Goal: Information Seeking & Learning: Learn about a topic

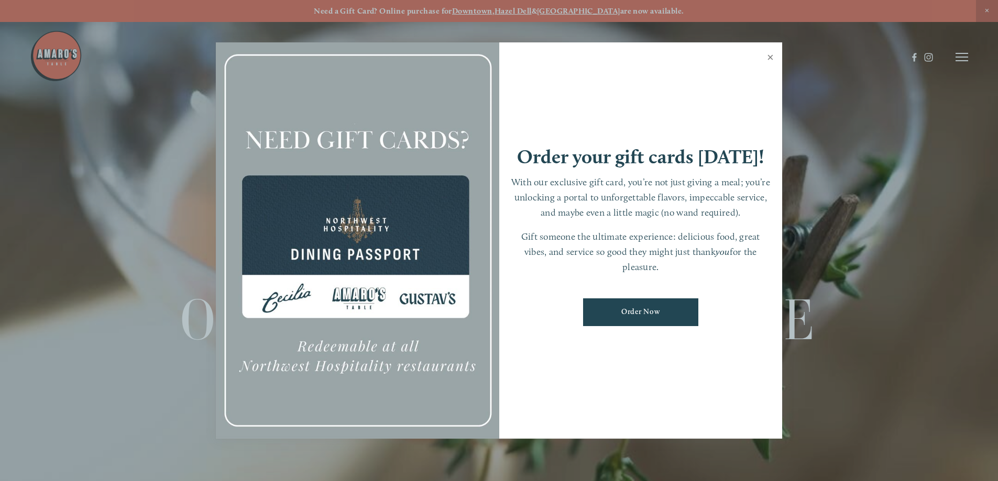
click at [766, 60] on link "Close" at bounding box center [770, 58] width 20 height 29
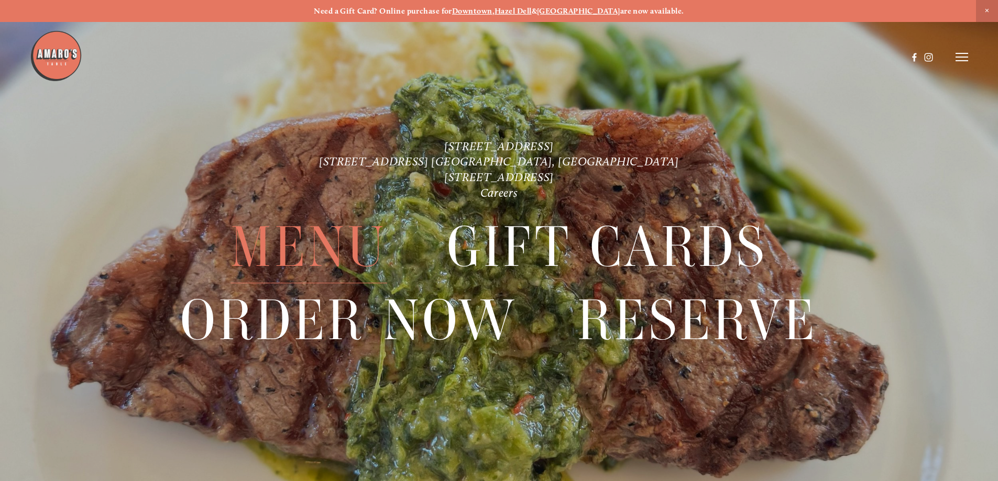
click at [355, 243] on span "Menu" at bounding box center [308, 248] width 156 height 72
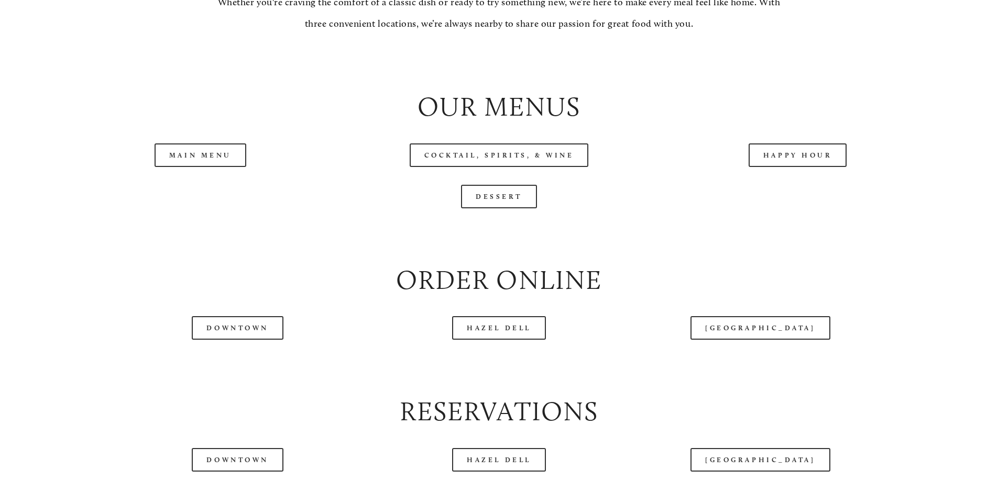
scroll to position [1205, 0]
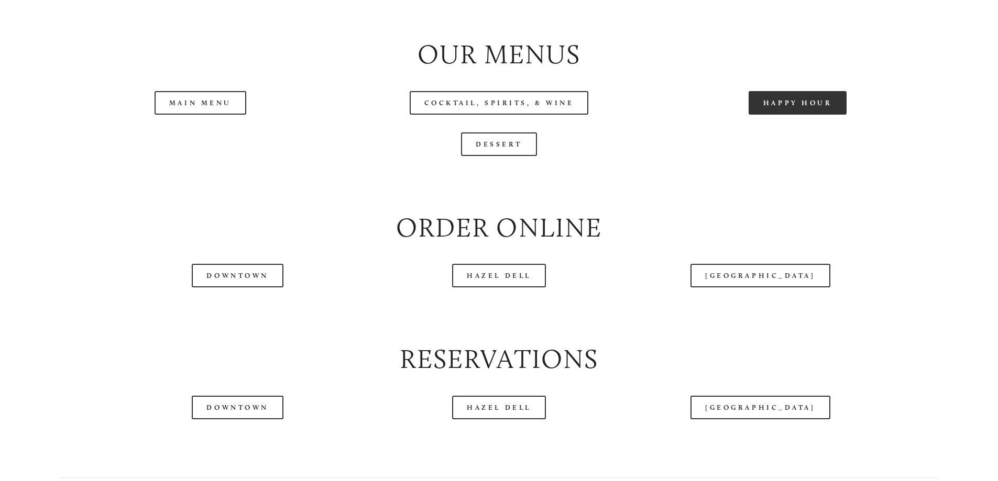
click at [828, 115] on link "Happy Hour" at bounding box center [797, 103] width 98 height 24
